Goal: Task Accomplishment & Management: Manage account settings

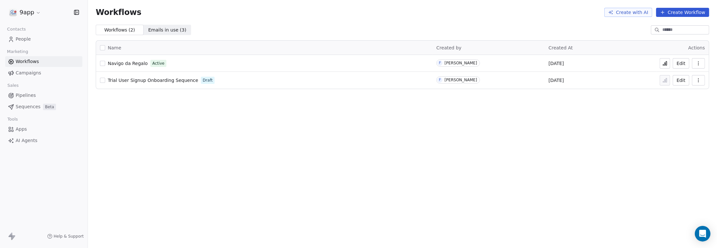
click at [21, 38] on span "People" at bounding box center [23, 39] width 15 height 7
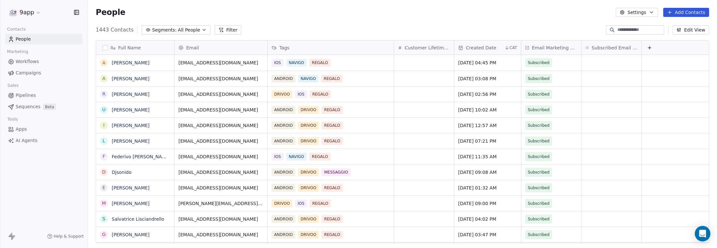
scroll to position [214, 624]
click at [123, 47] on span "Full Name" at bounding box center [129, 48] width 23 height 7
click at [647, 31] on html "9app Contacts People Marketing Workflows Campaigns Sales Pipelines Sequences Be…" at bounding box center [358, 124] width 717 height 248
click at [639, 28] on input at bounding box center [640, 30] width 46 height 7
type input "**********"
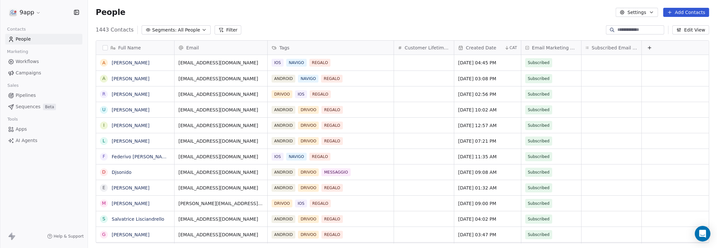
click at [647, 28] on input at bounding box center [640, 30] width 46 height 7
type input "**********"
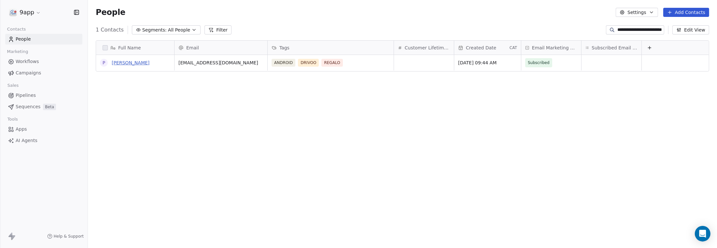
click at [118, 63] on link "[PERSON_NAME]" at bounding box center [131, 62] width 38 height 5
click at [104, 63] on button "grid" at bounding box center [103, 62] width 5 height 5
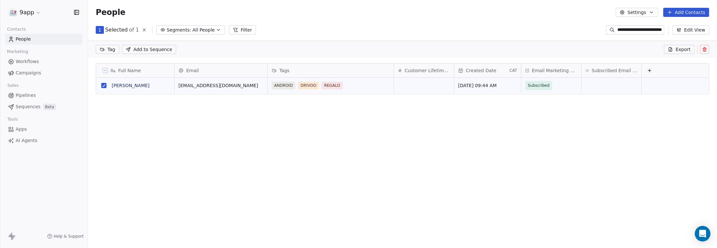
click at [705, 50] on icon at bounding box center [704, 49] width 5 height 5
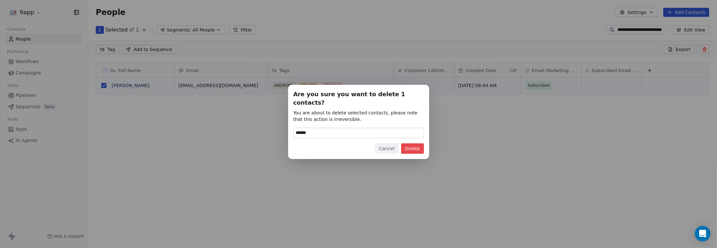
type input "******"
click at [413, 146] on button "Delete" at bounding box center [412, 149] width 23 height 10
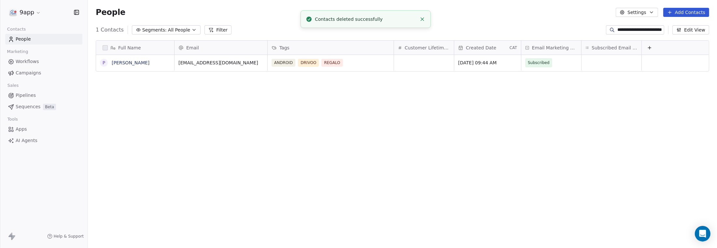
scroll to position [214, 624]
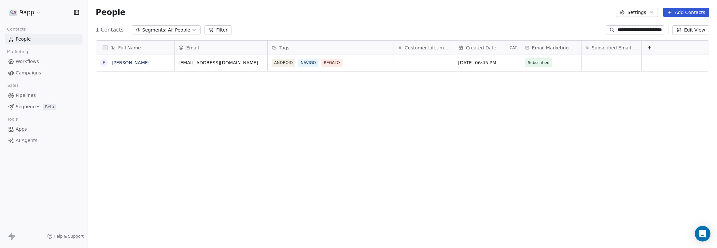
click at [144, 33] on span "Segments:" at bounding box center [154, 30] width 24 height 7
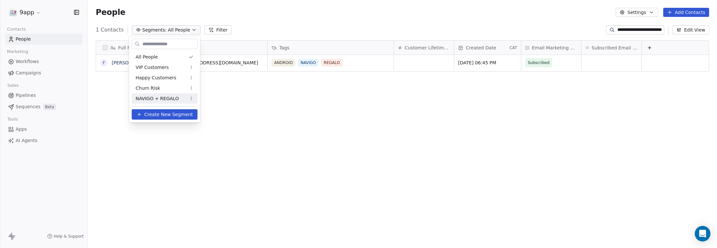
click at [158, 99] on span "NAVIGO + REGALO" at bounding box center [157, 98] width 43 height 7
